Goal: Check status: Check status

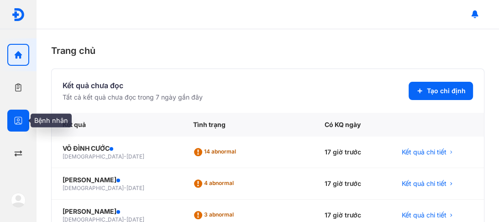
drag, startPoint x: 16, startPoint y: 122, endPoint x: 22, endPoint y: 115, distance: 10.1
click at [16, 122] on icon "button" at bounding box center [18, 120] width 9 height 9
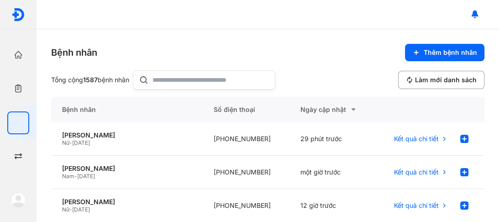
click at [149, 79] on icon at bounding box center [144, 79] width 10 height 11
click at [152, 79] on input "text" at bounding box center [210, 80] width 117 height 18
click at [162, 75] on input "text" at bounding box center [210, 80] width 117 height 18
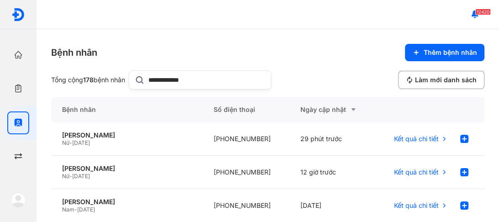
type input "**********"
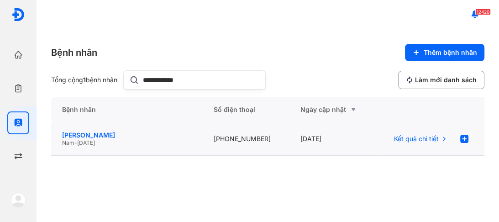
click at [93, 136] on div "[PERSON_NAME]" at bounding box center [127, 135] width 130 height 8
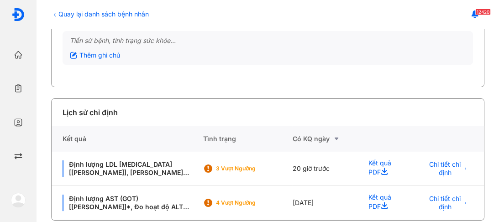
scroll to position [131, 0]
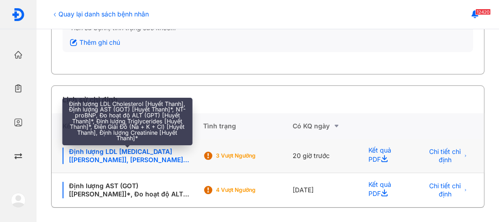
click at [120, 156] on div "Định lượng LDL [MEDICAL_DATA] [[PERSON_NAME]], [PERSON_NAME] AST (GOT) [[PERSON…" at bounding box center [127, 155] width 129 height 16
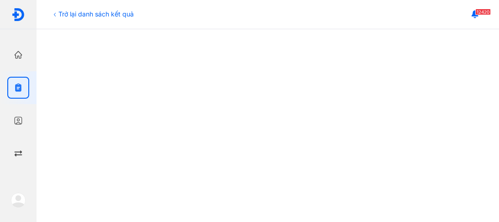
scroll to position [497, 0]
